Goal: Check status: Check status

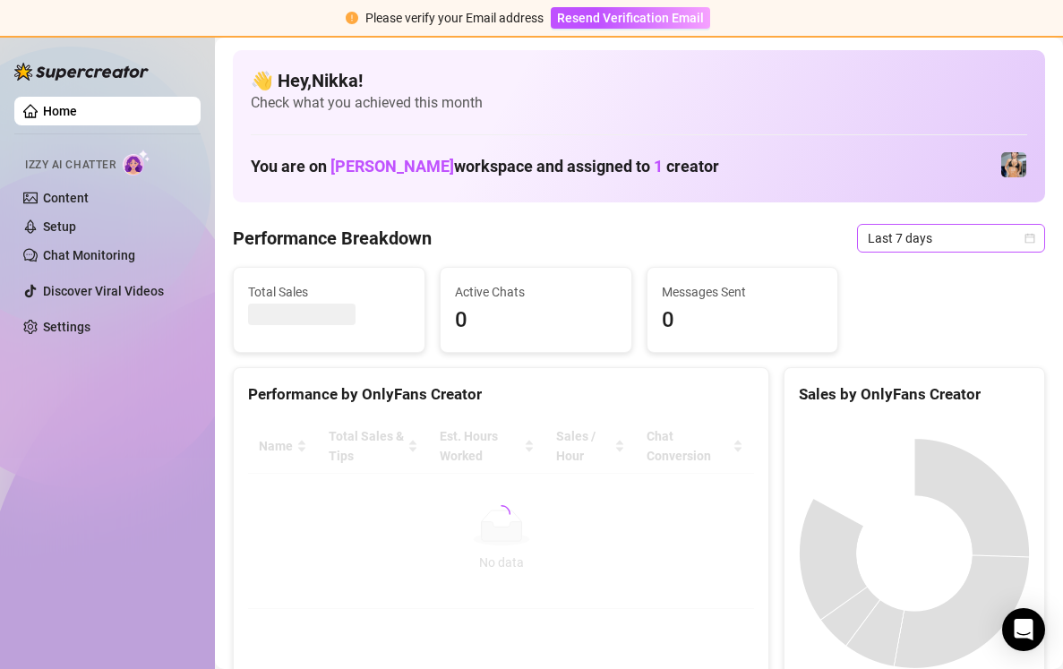
click at [1031, 237] on icon "calendar" at bounding box center [1030, 238] width 11 height 11
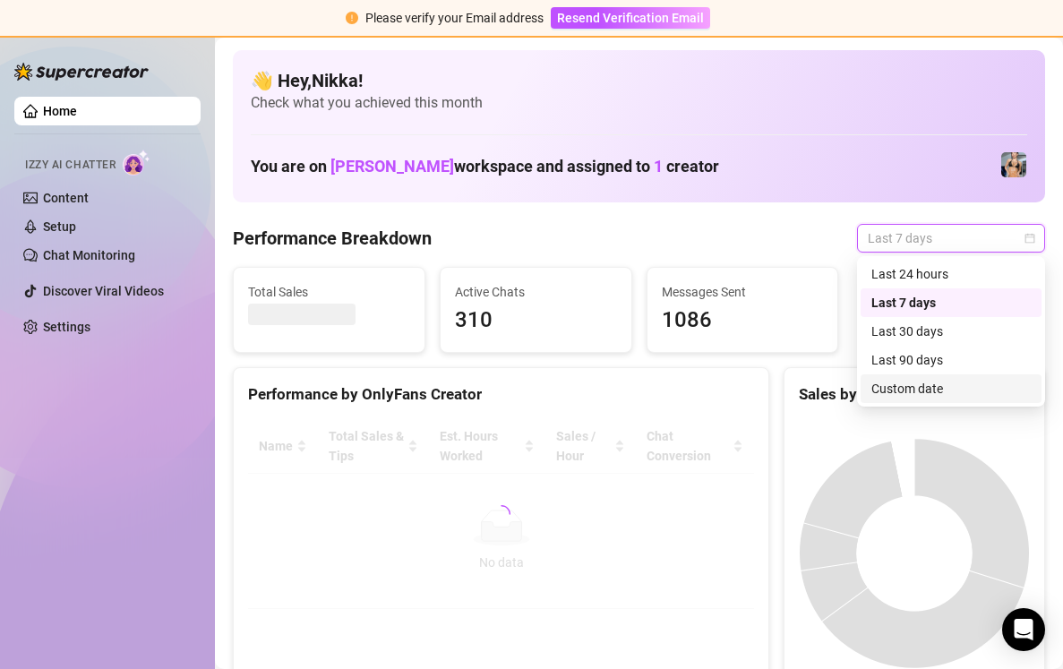
click at [931, 389] on div "Custom date" at bounding box center [950, 389] width 159 height 20
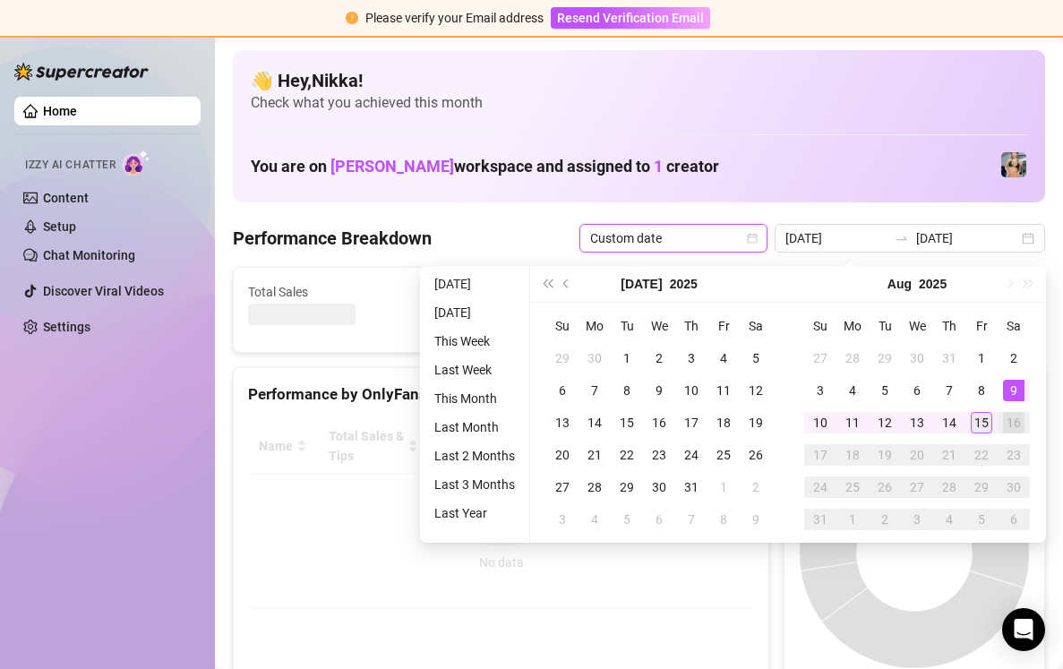
type input "[DATE]"
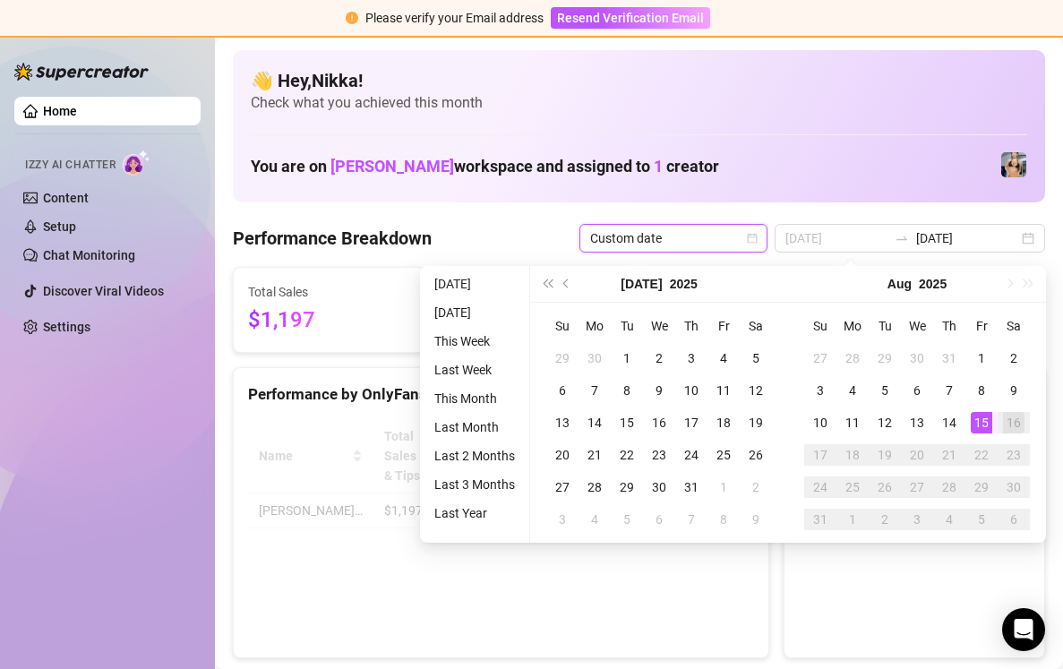
click at [979, 422] on div "15" at bounding box center [981, 422] width 21 height 21
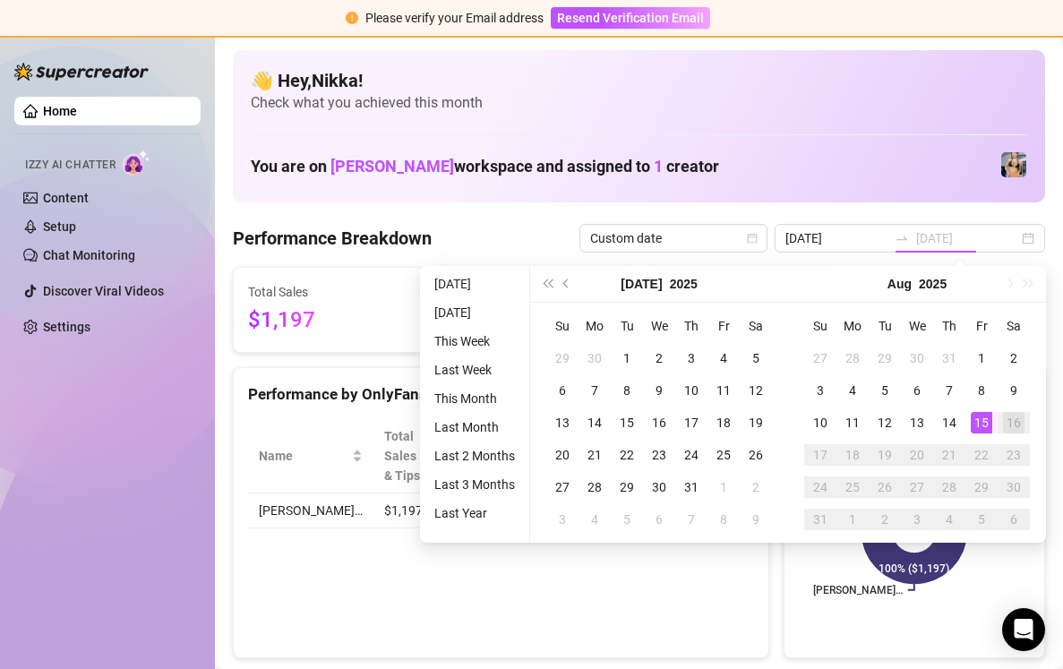
click at [979, 422] on div "15" at bounding box center [981, 422] width 21 height 21
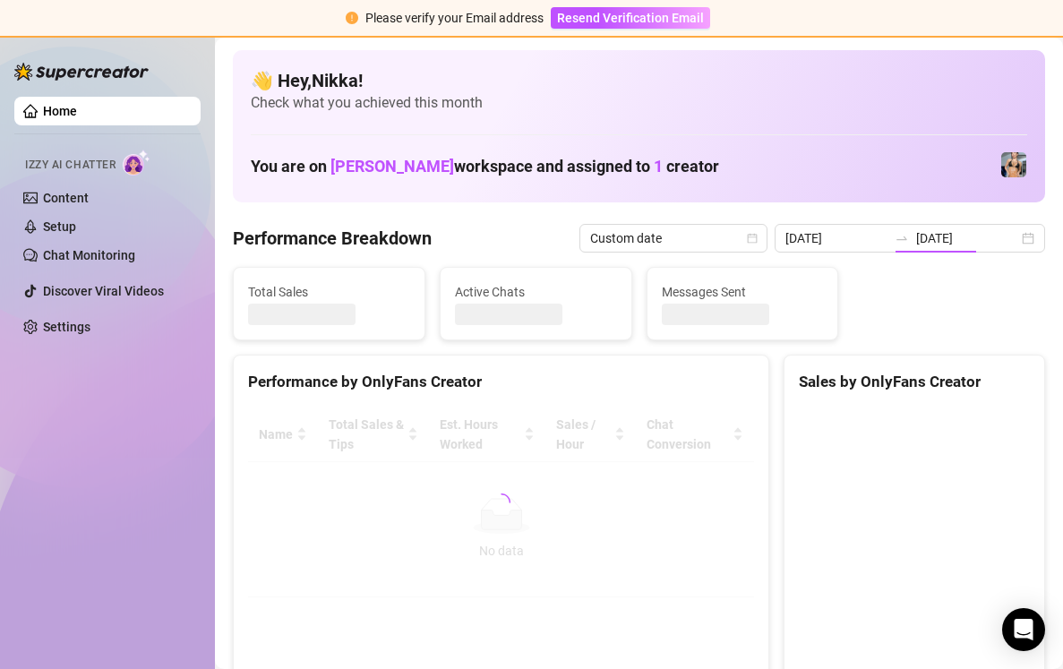
type input "[DATE]"
click at [1025, 238] on div "[DATE] [DATE]" at bounding box center [910, 238] width 270 height 29
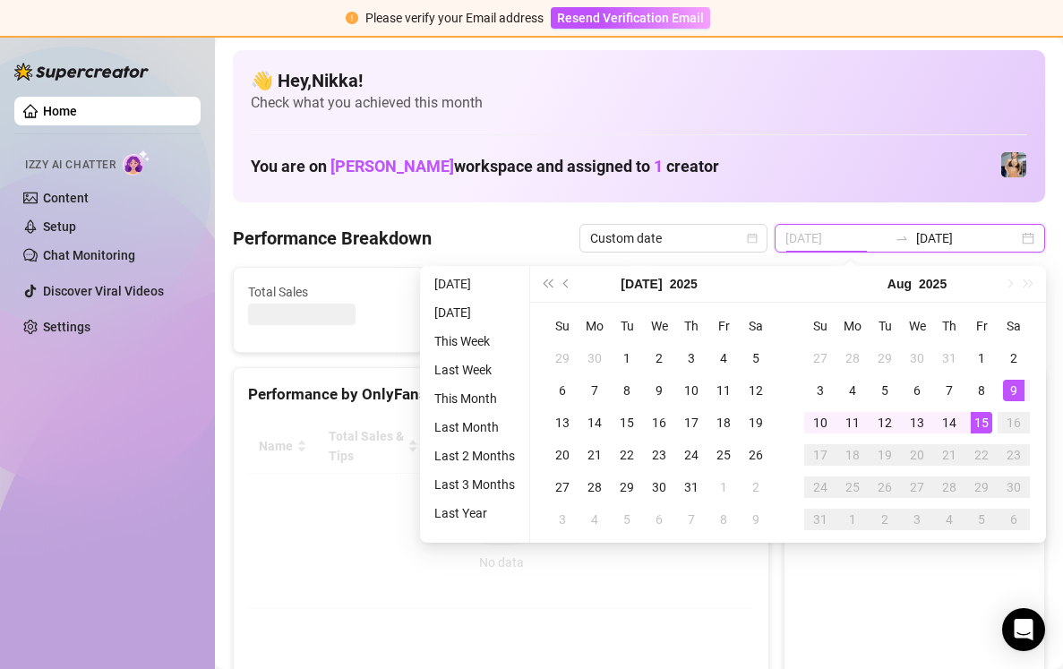
type input "[DATE]"
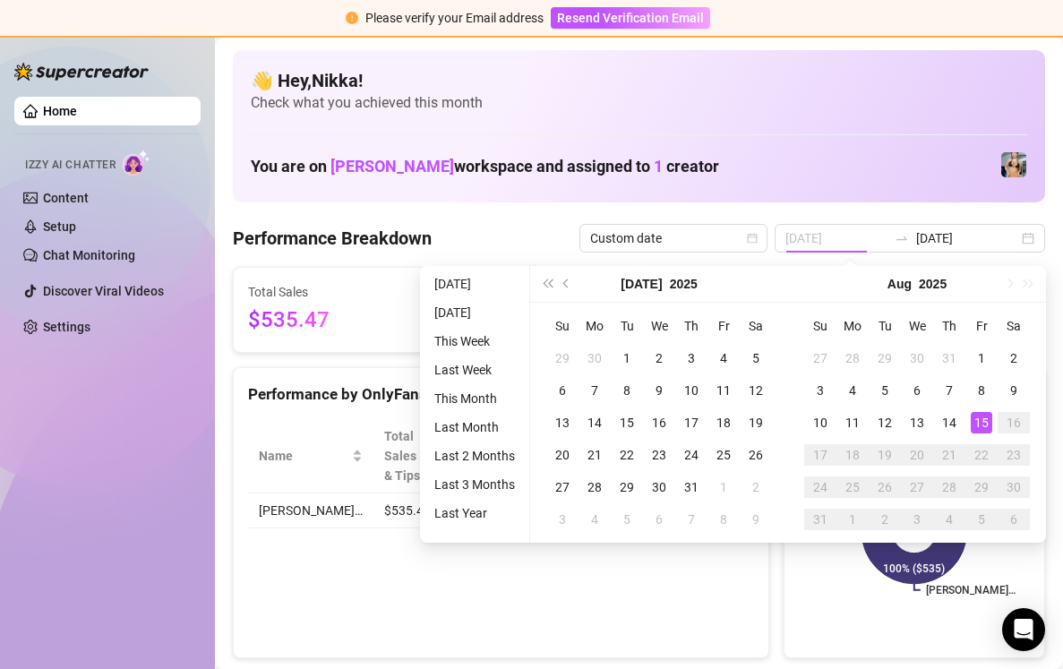
click at [982, 422] on div "15" at bounding box center [981, 422] width 21 height 21
